Goal: Transaction & Acquisition: Purchase product/service

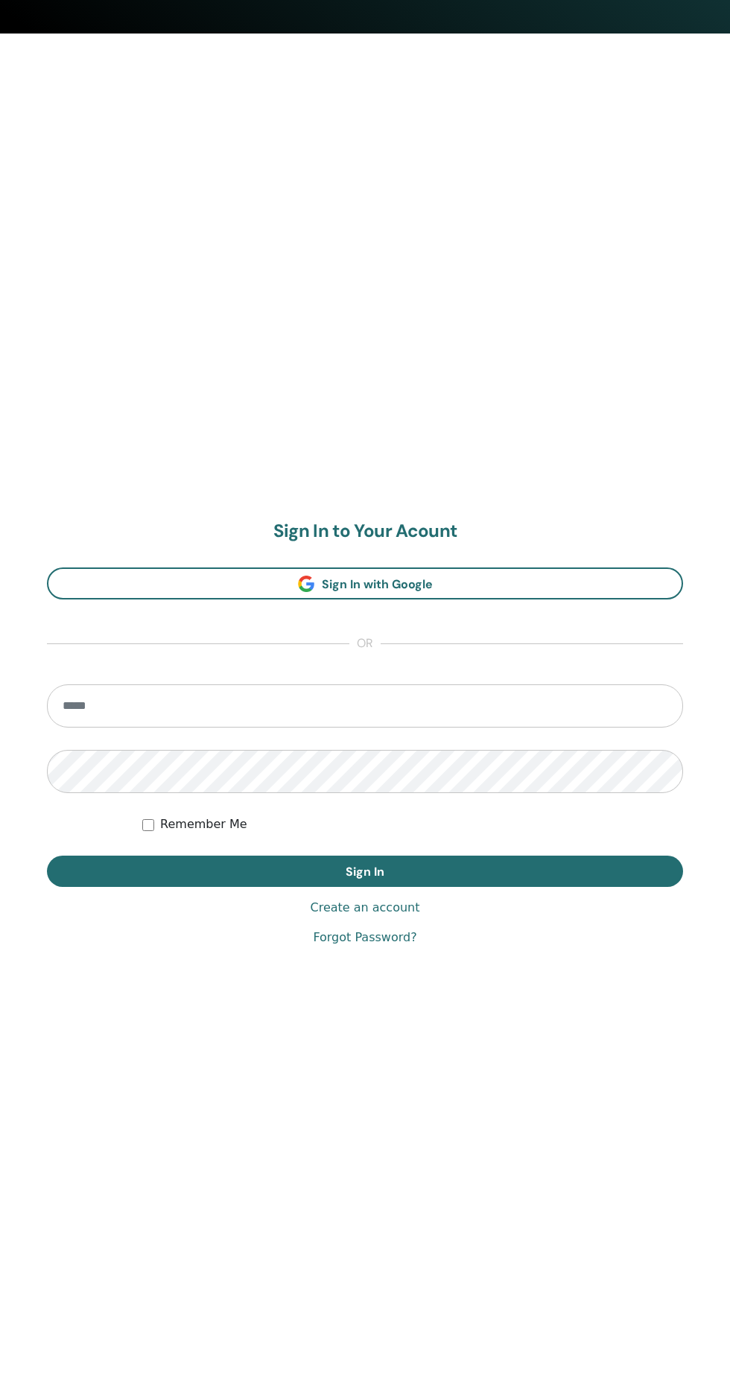
scroll to position [1371, 0]
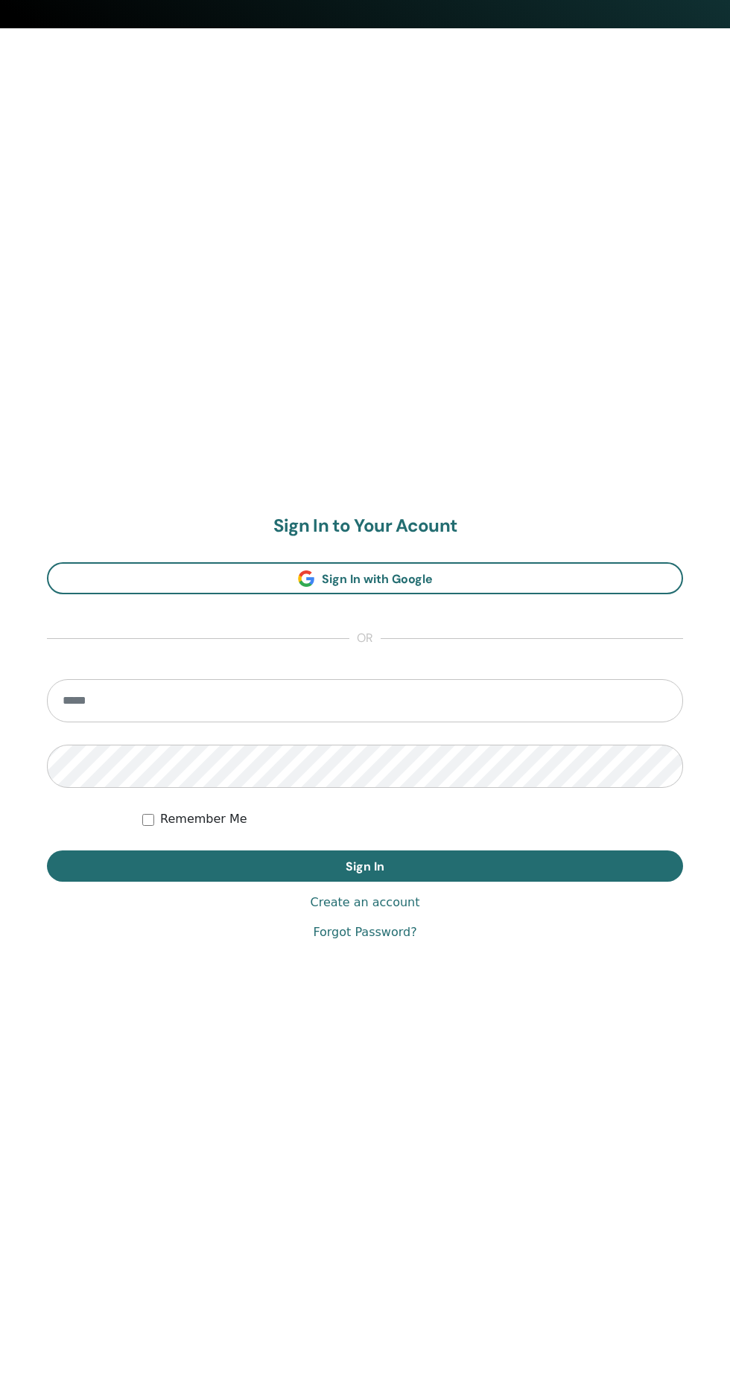
click at [201, 692] on input "email" at bounding box center [365, 700] width 636 height 43
type input "**********"
click at [47, 850] on button "Sign In" at bounding box center [365, 865] width 636 height 31
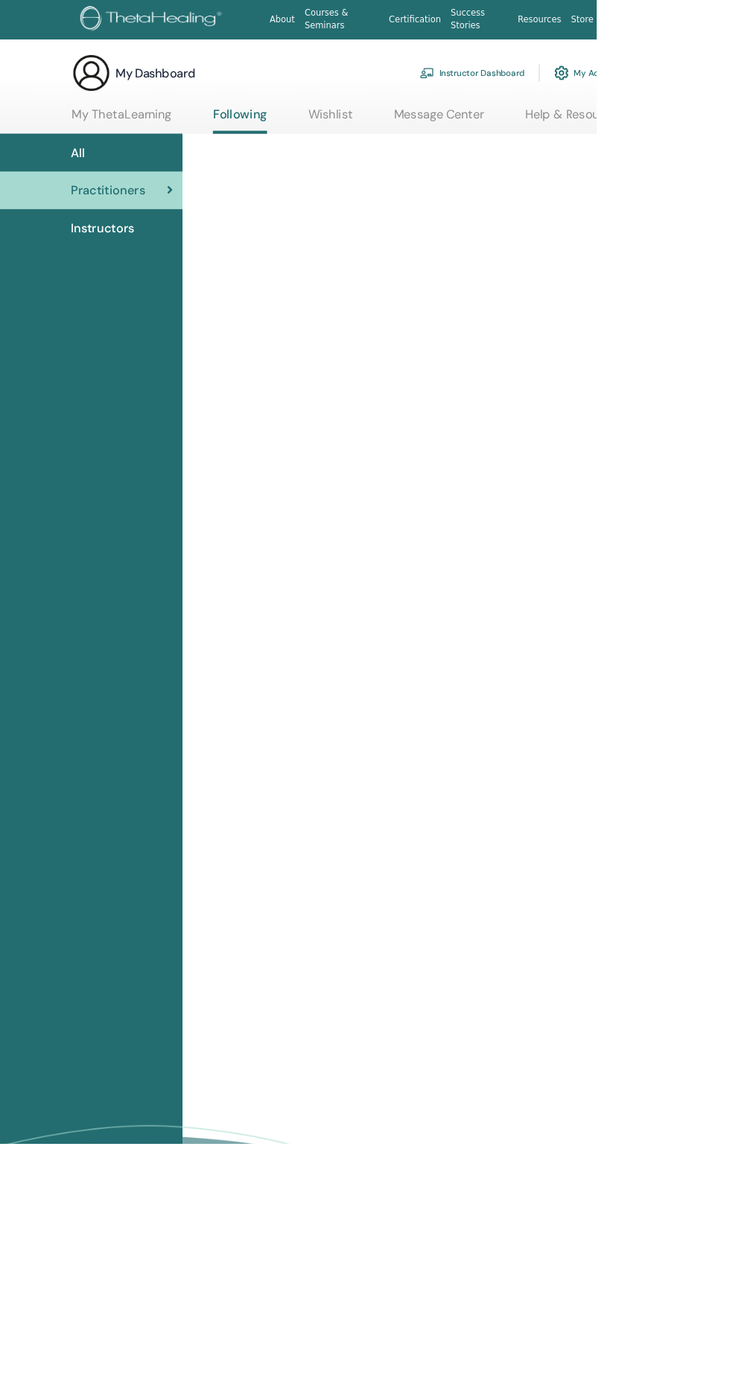
click at [620, 89] on link "Instructor Dashboard" at bounding box center [578, 89] width 128 height 33
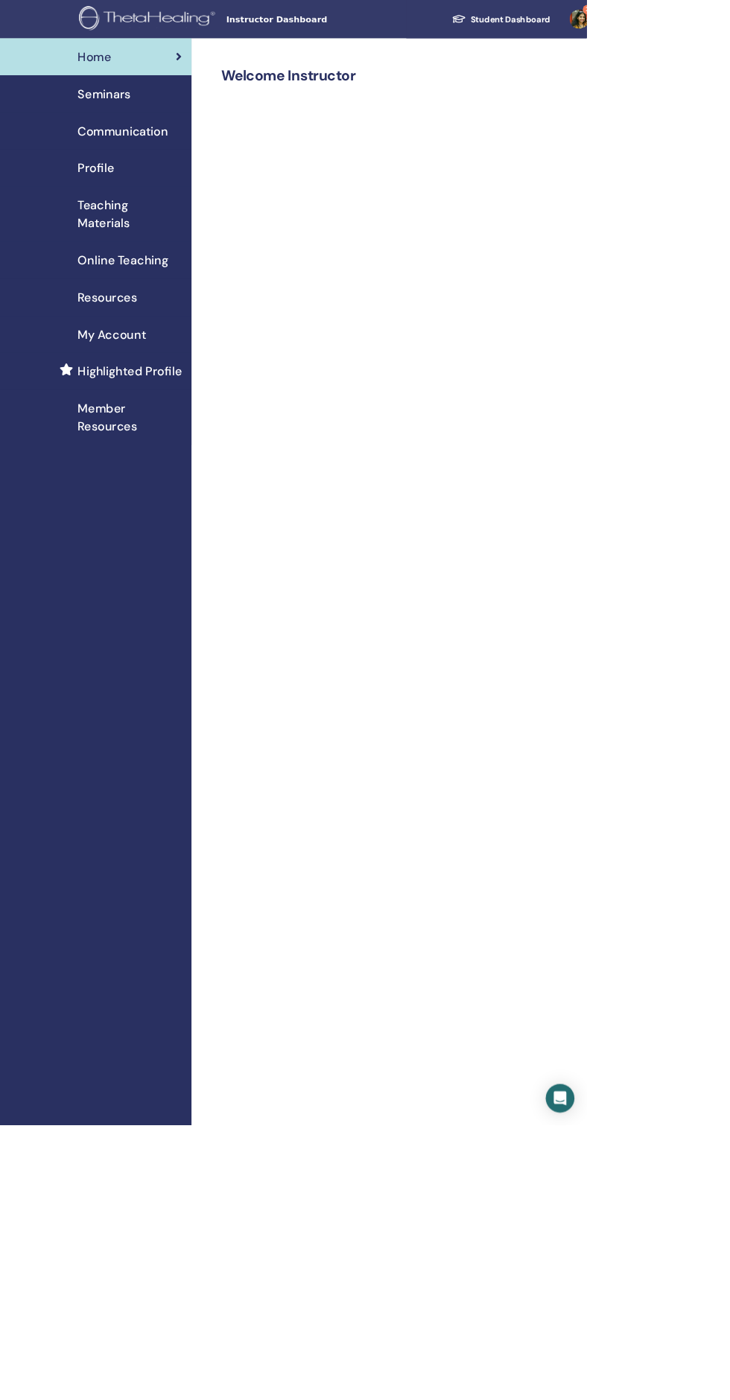
click at [150, 188] on link "Profile" at bounding box center [119, 209] width 238 height 46
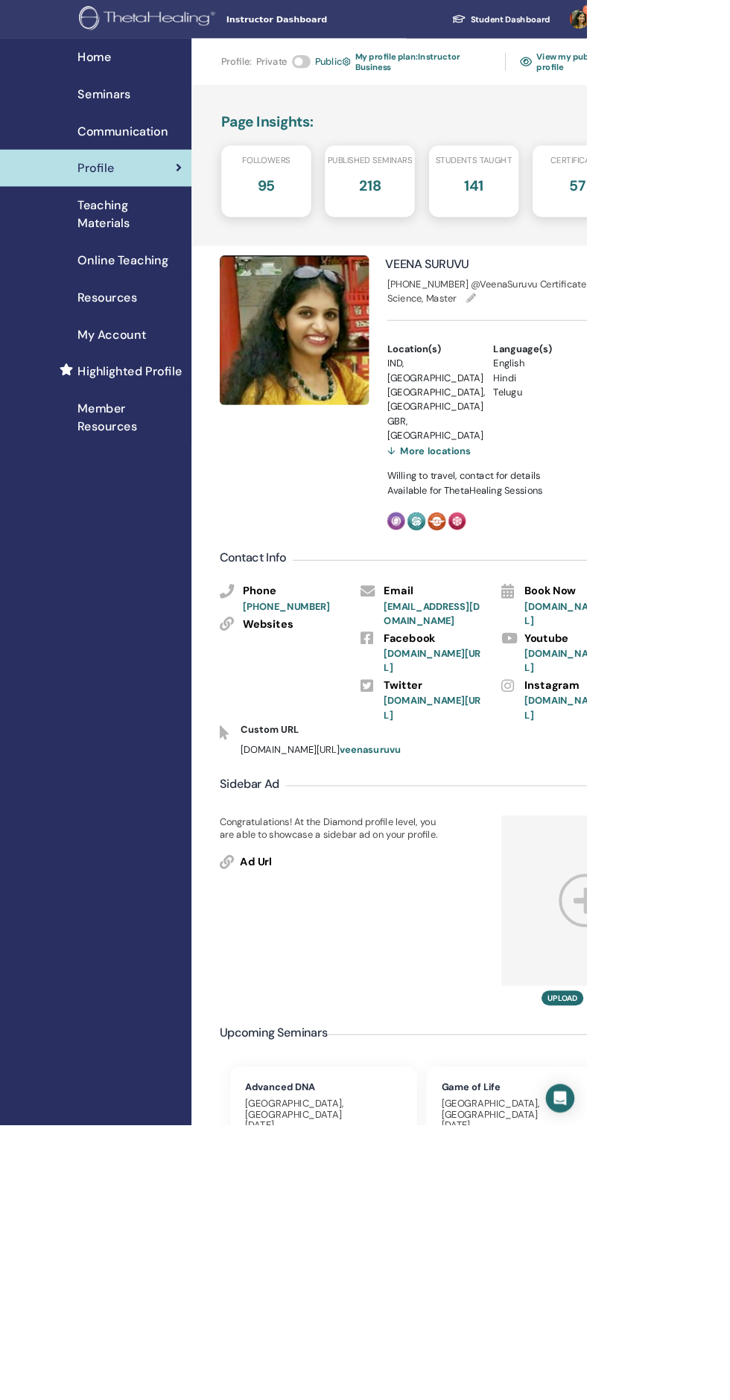
click at [159, 325] on span "Online Teaching" at bounding box center [153, 324] width 112 height 22
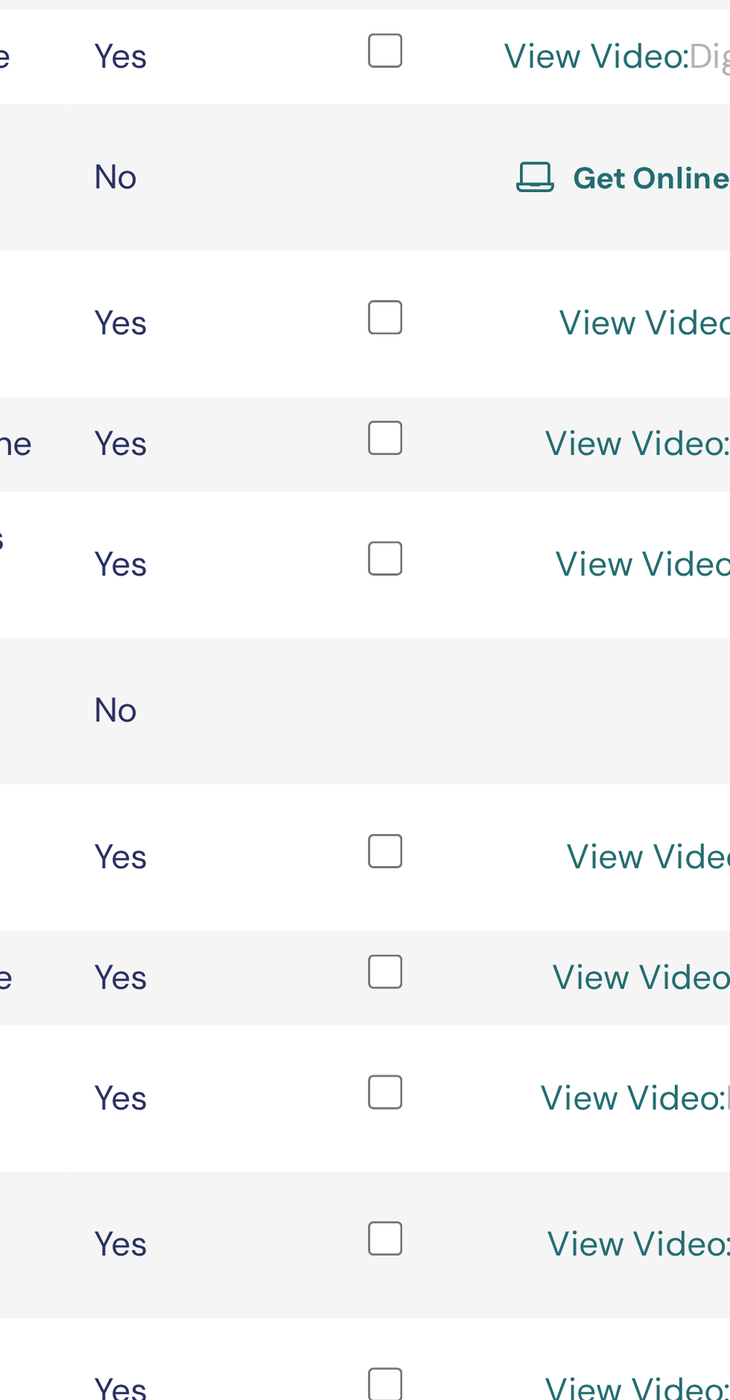
scroll to position [4, 0]
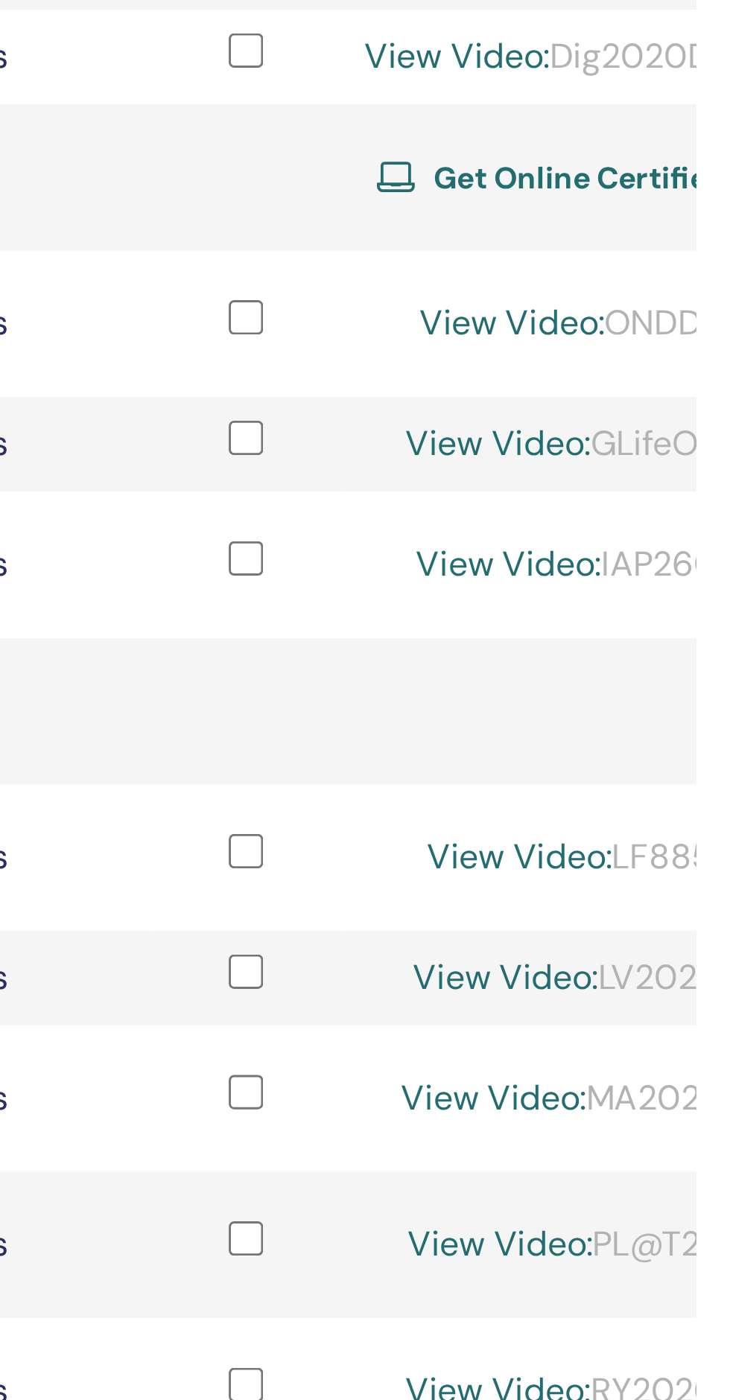
click at [698, 430] on span "Get Online Certified" at bounding box center [689, 427] width 101 height 13
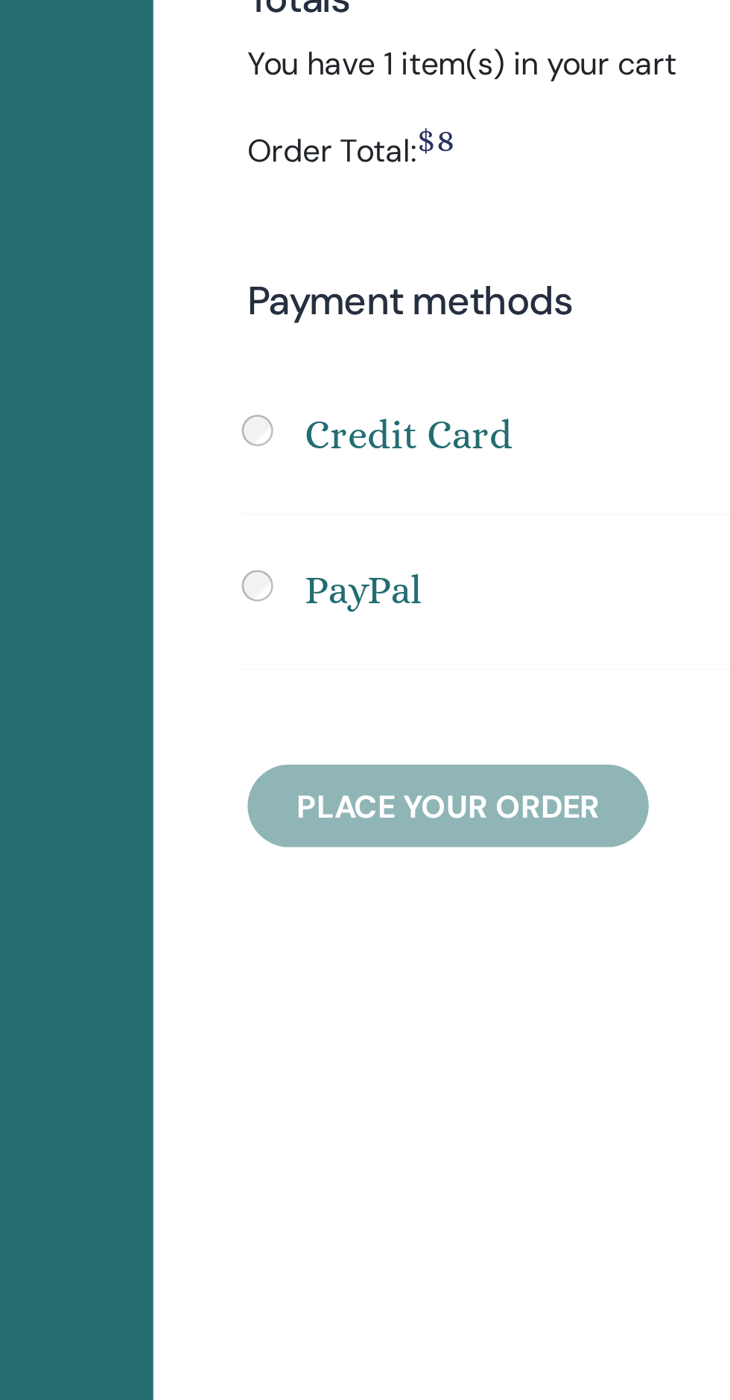
click at [339, 501] on h4 "Credit Card" at bounding box center [320, 505] width 79 height 22
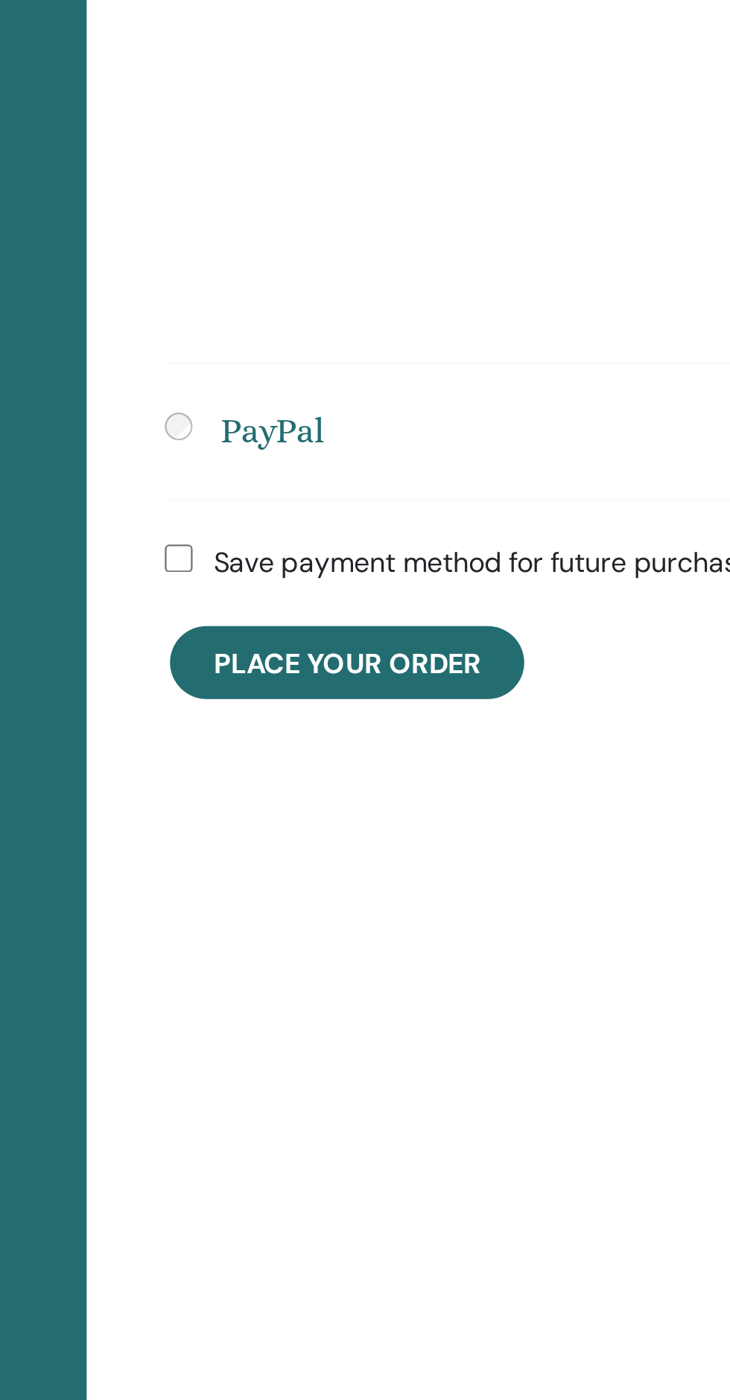
click at [364, 887] on span "Place Your Order" at bounding box center [335, 886] width 115 height 16
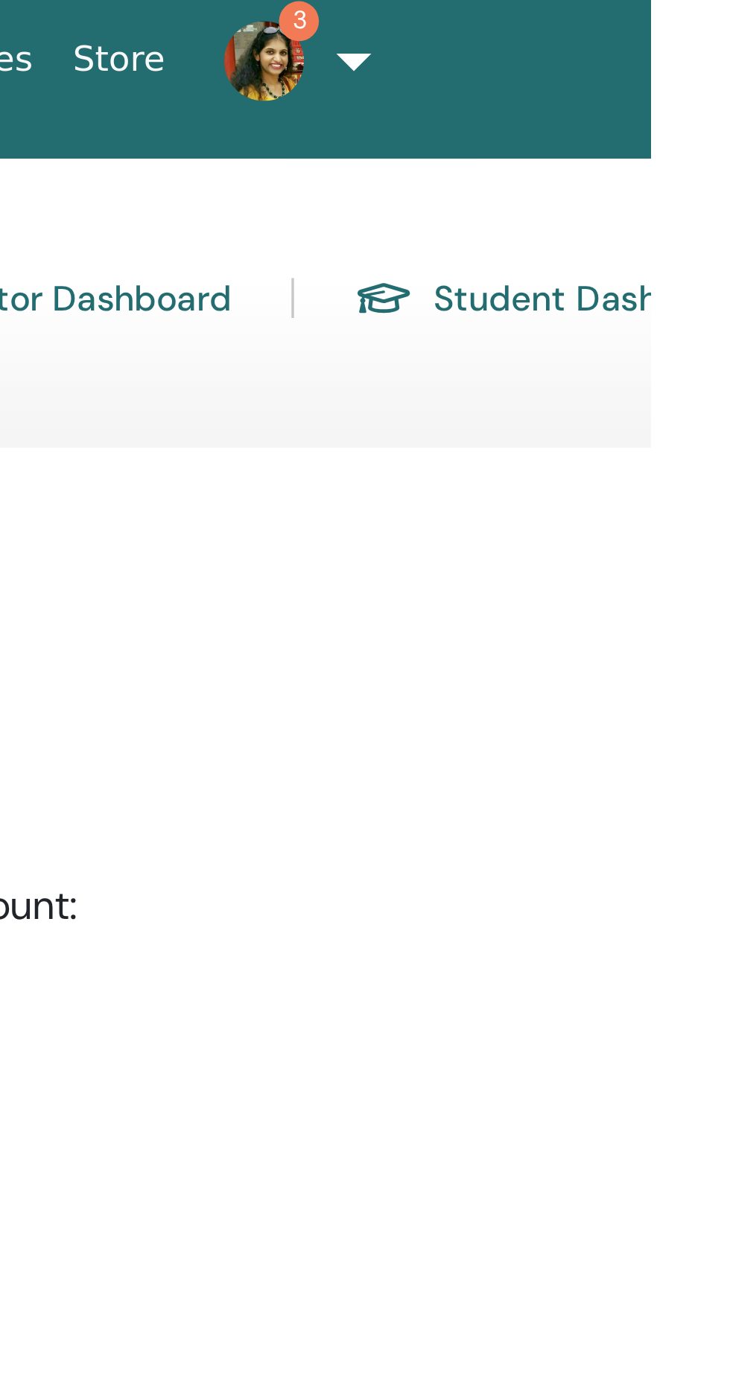
click at [619, 33] on span "3" at bounding box center [614, 29] width 36 height 12
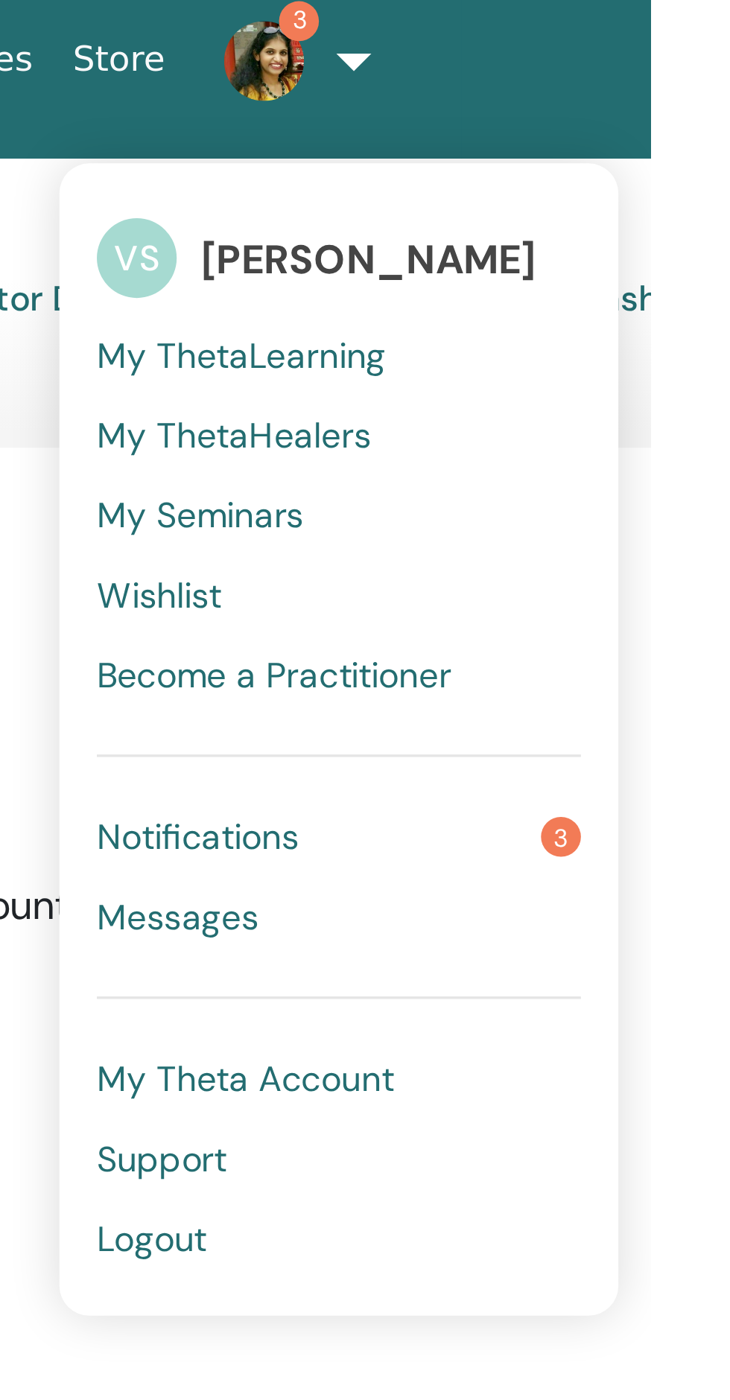
click at [625, 261] on link "Notifications 3" at bounding box center [636, 261] width 144 height 24
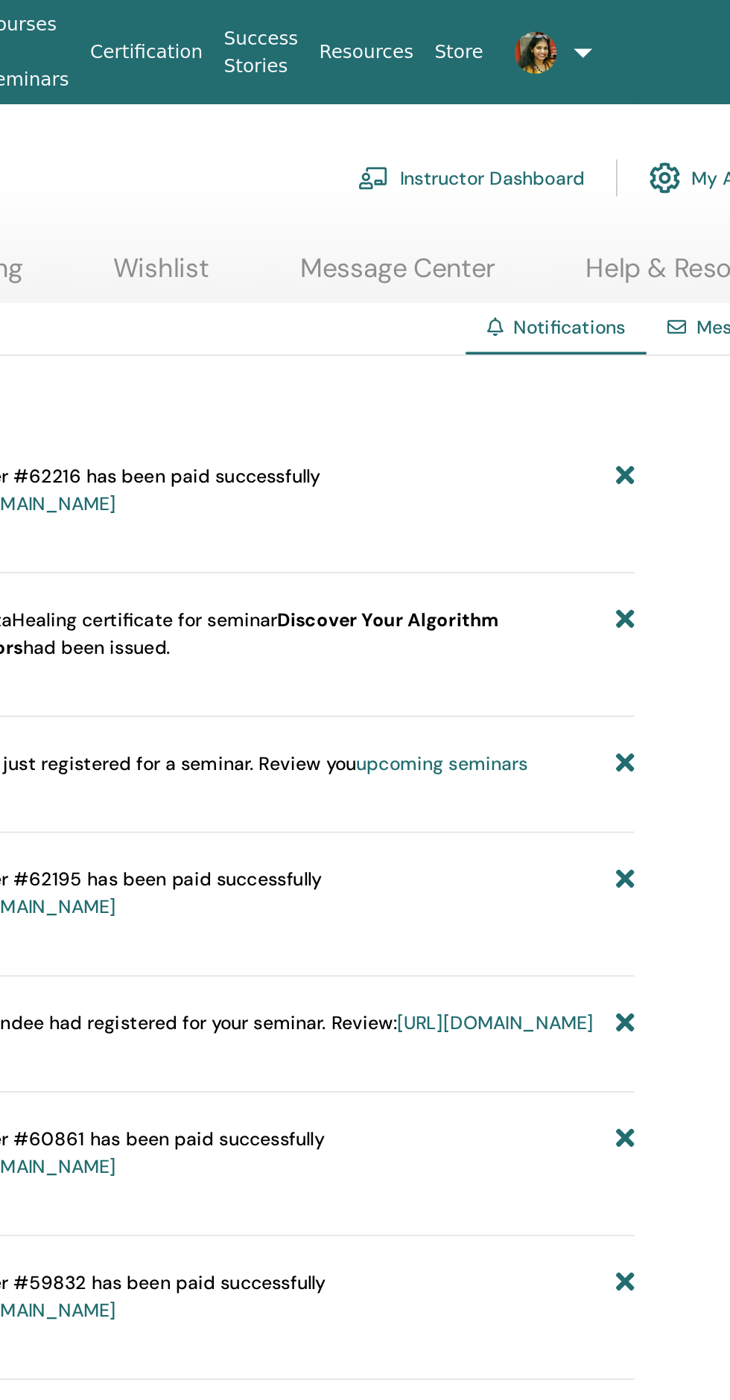
click at [602, 101] on link "Instructor Dashboard" at bounding box center [578, 100] width 128 height 33
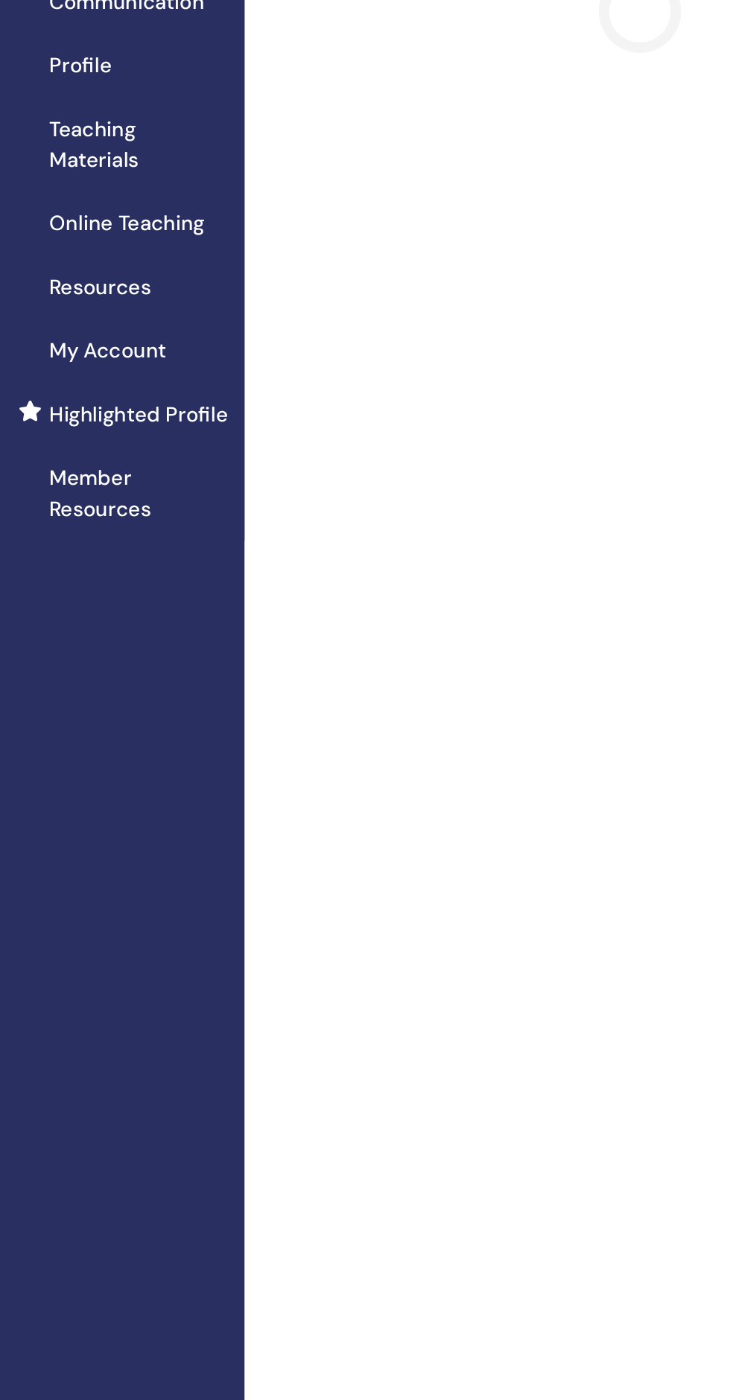
scroll to position [4, 0]
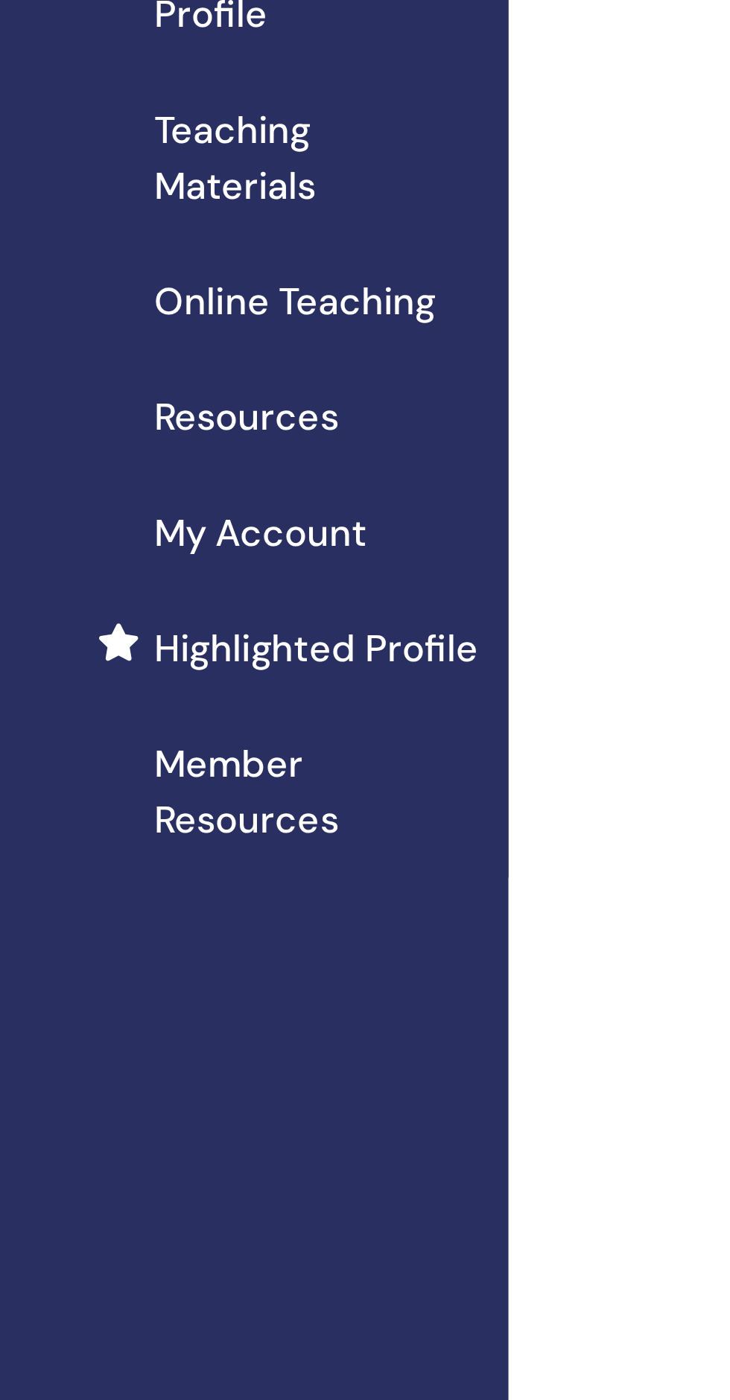
click at [189, 322] on span "Online Teaching" at bounding box center [153, 320] width 112 height 22
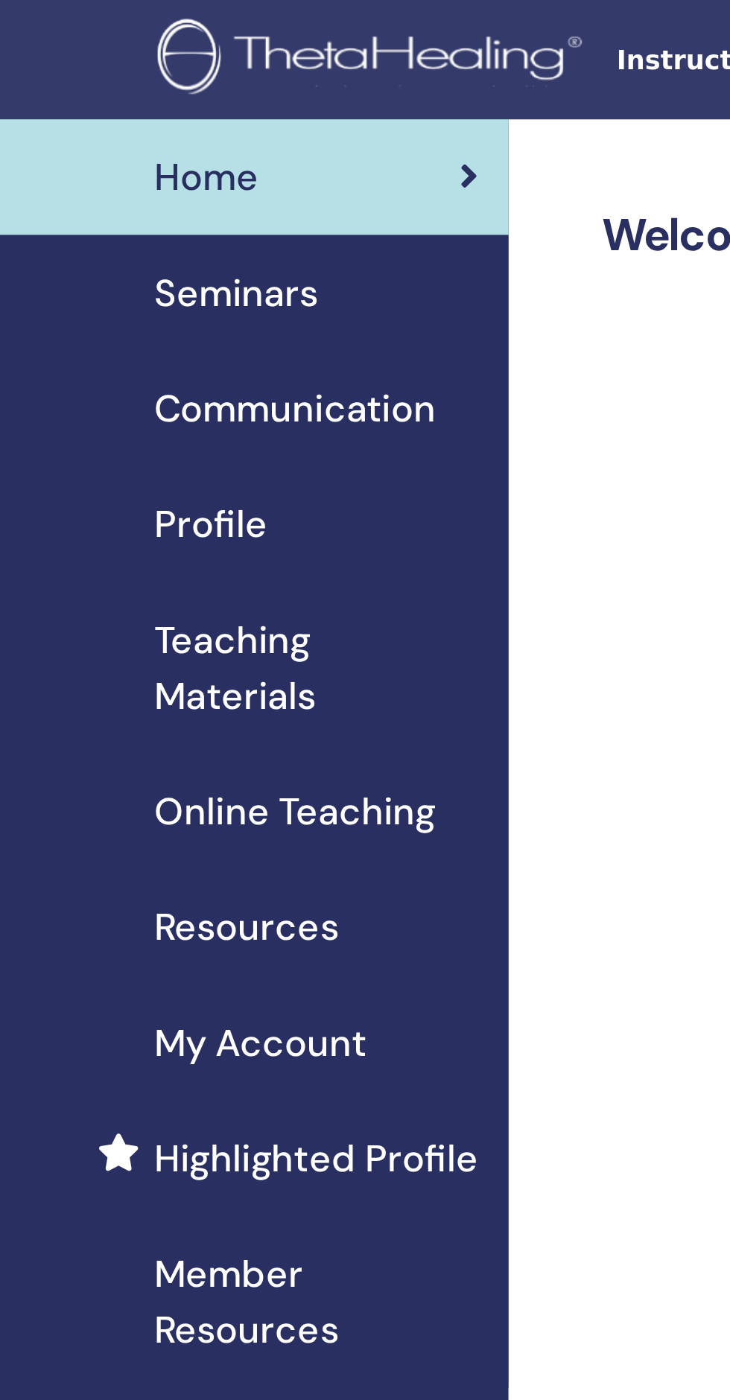
click at [175, 323] on span "Online Teaching" at bounding box center [153, 324] width 112 height 22
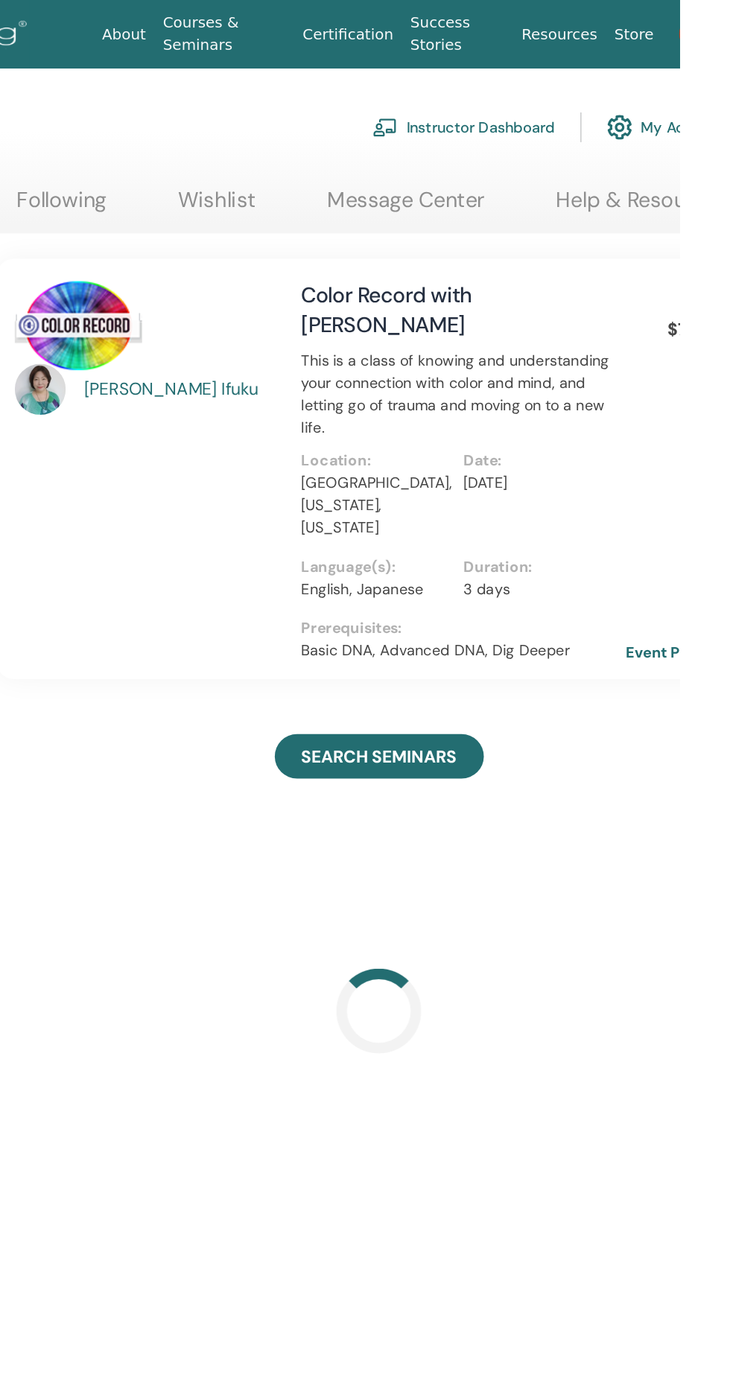
click at [586, 79] on link "Instructor Dashboard" at bounding box center [578, 89] width 128 height 33
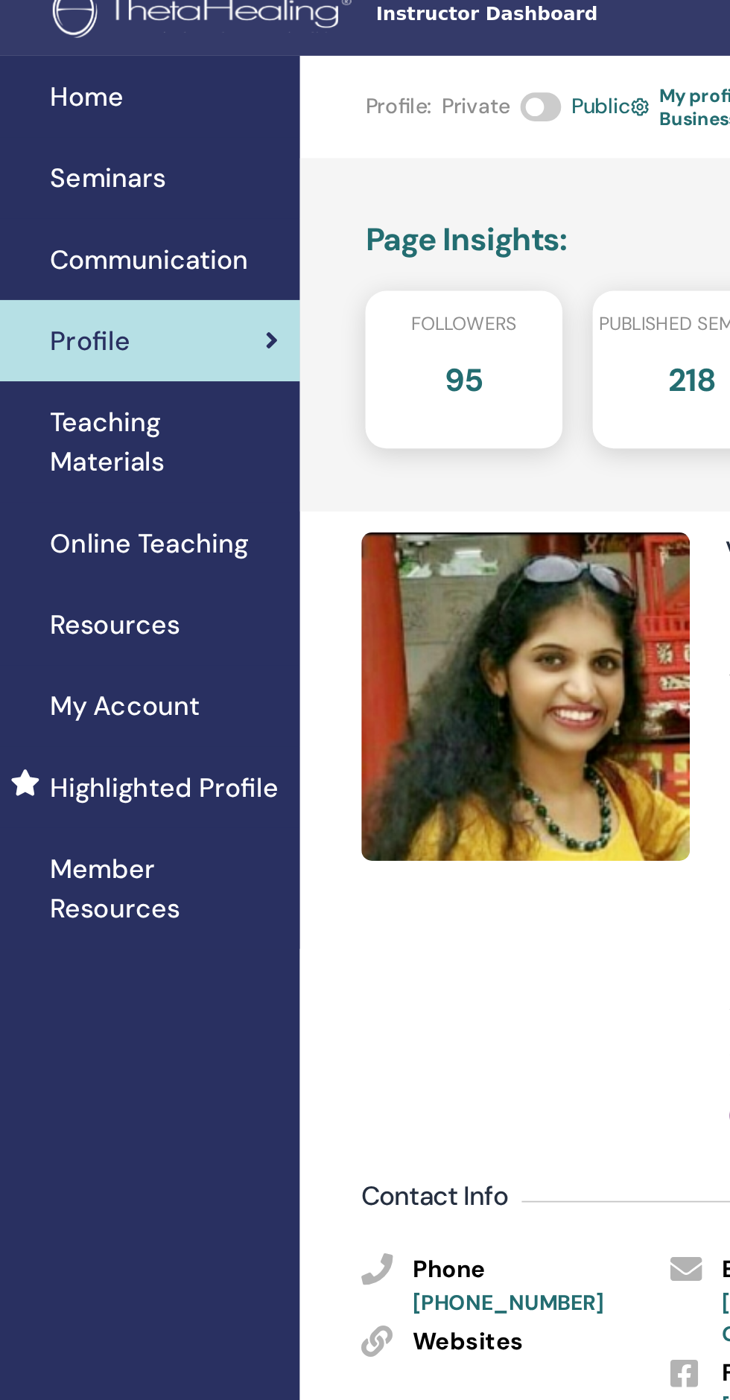
click at [159, 111] on span "Seminars" at bounding box center [130, 117] width 66 height 22
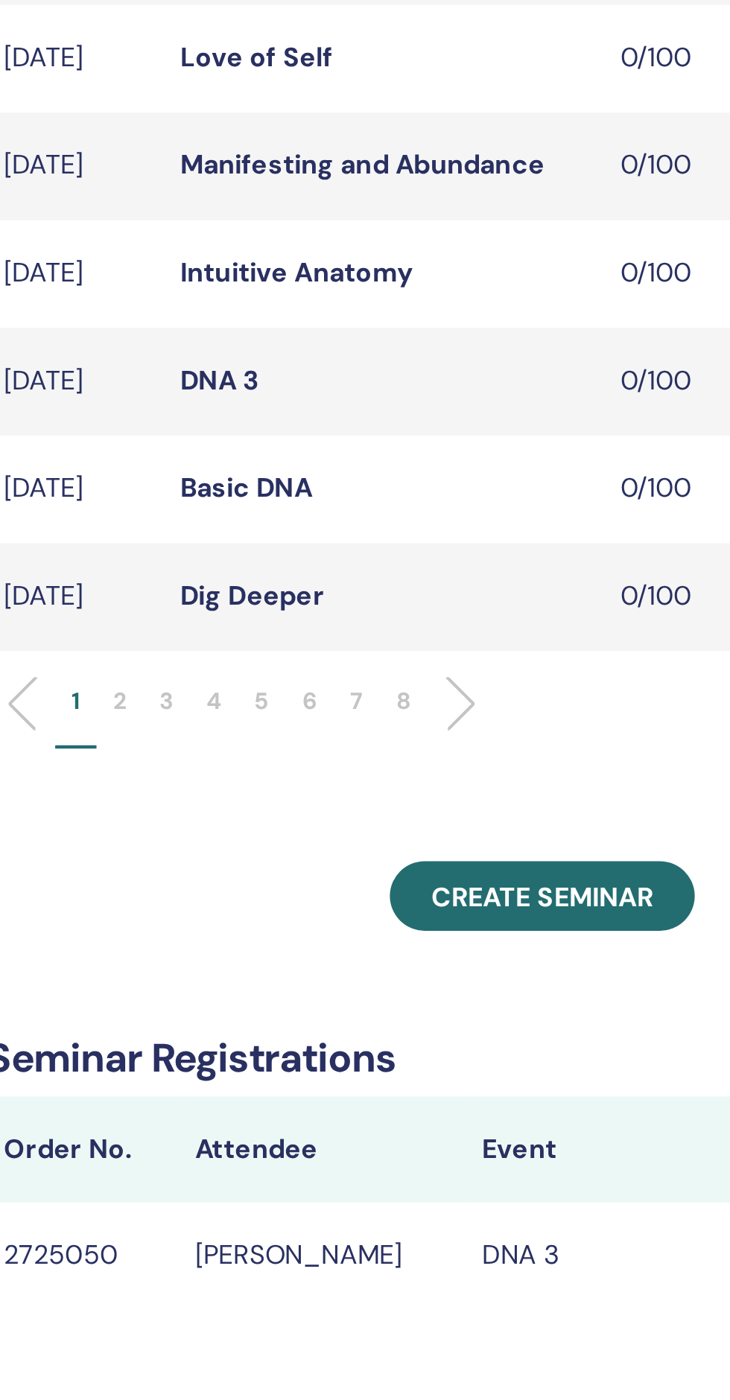
click at [413, 791] on li "6" at bounding box center [420, 776] width 22 height 29
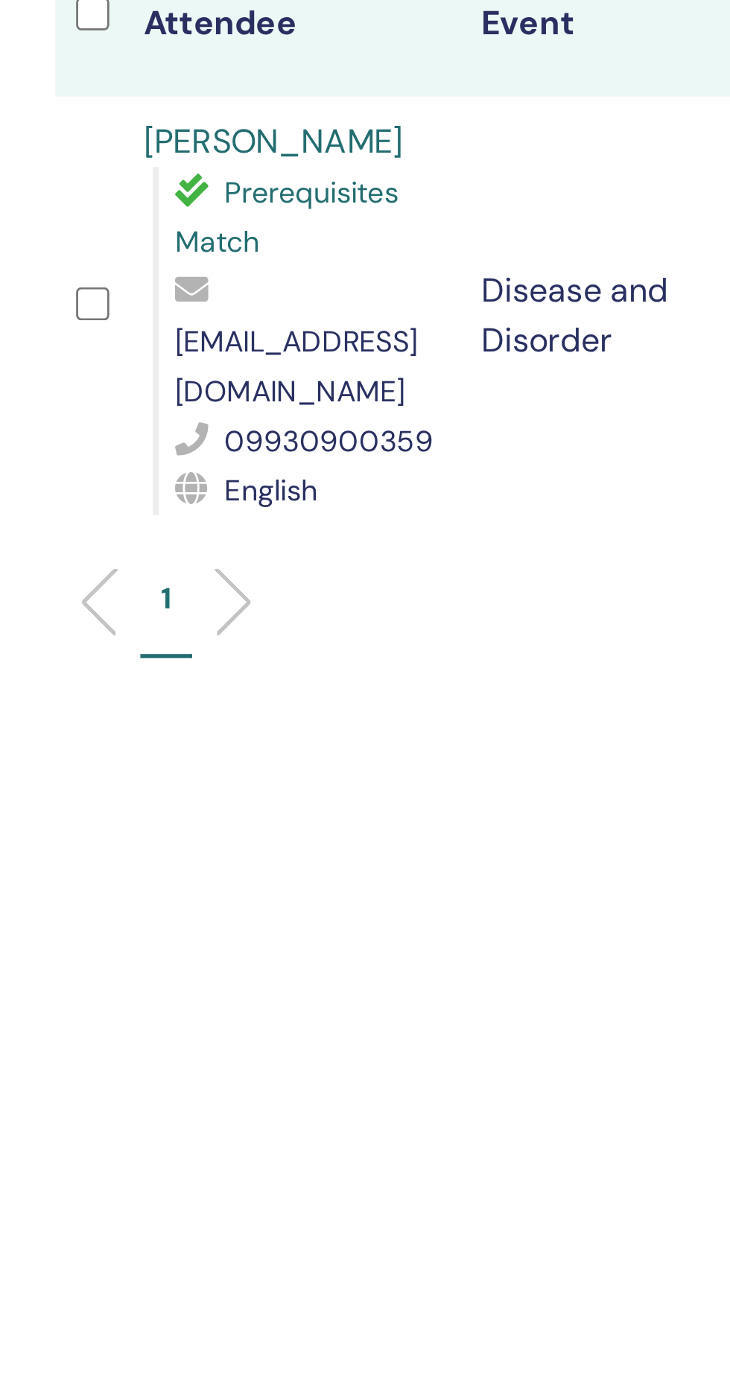
scroll to position [84, 0]
click at [409, 191] on link "pooja shah" at bounding box center [419, 190] width 93 height 16
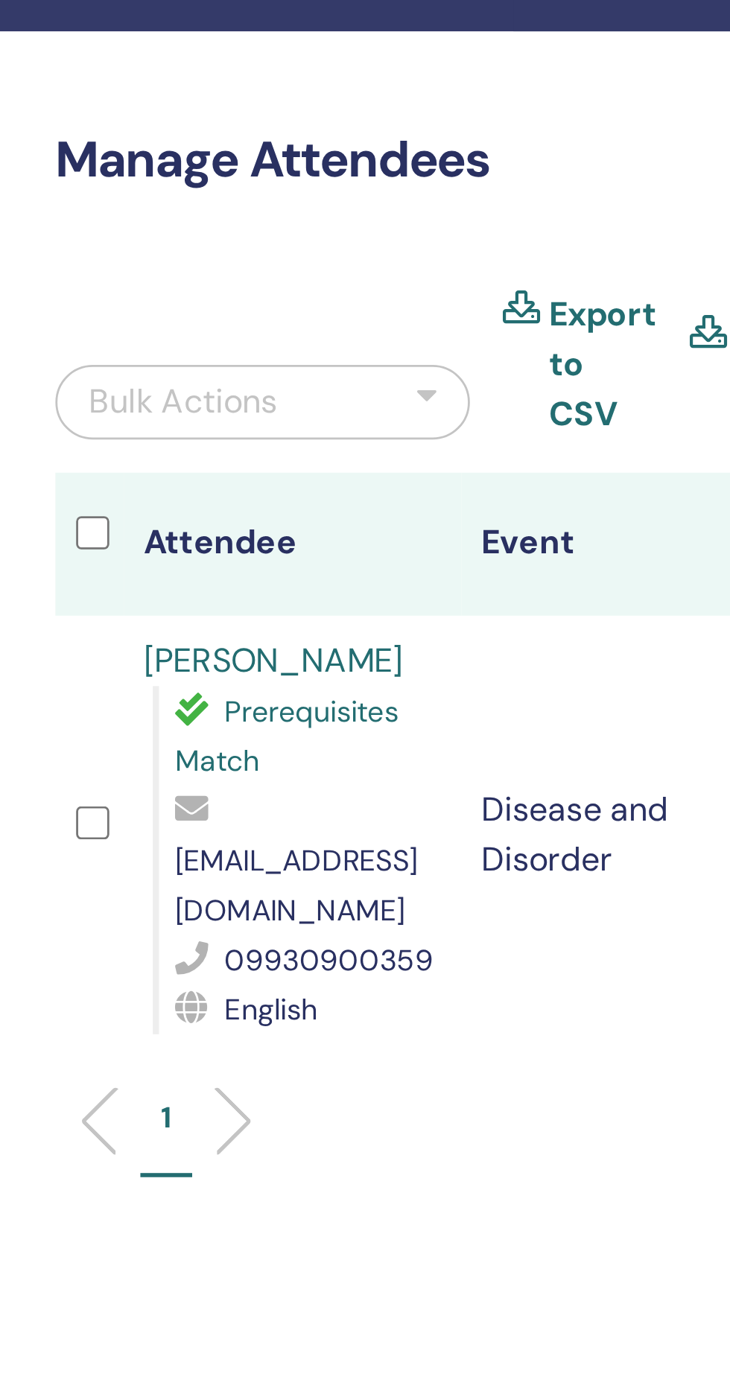
scroll to position [0, 0]
